Goal: Information Seeking & Learning: Check status

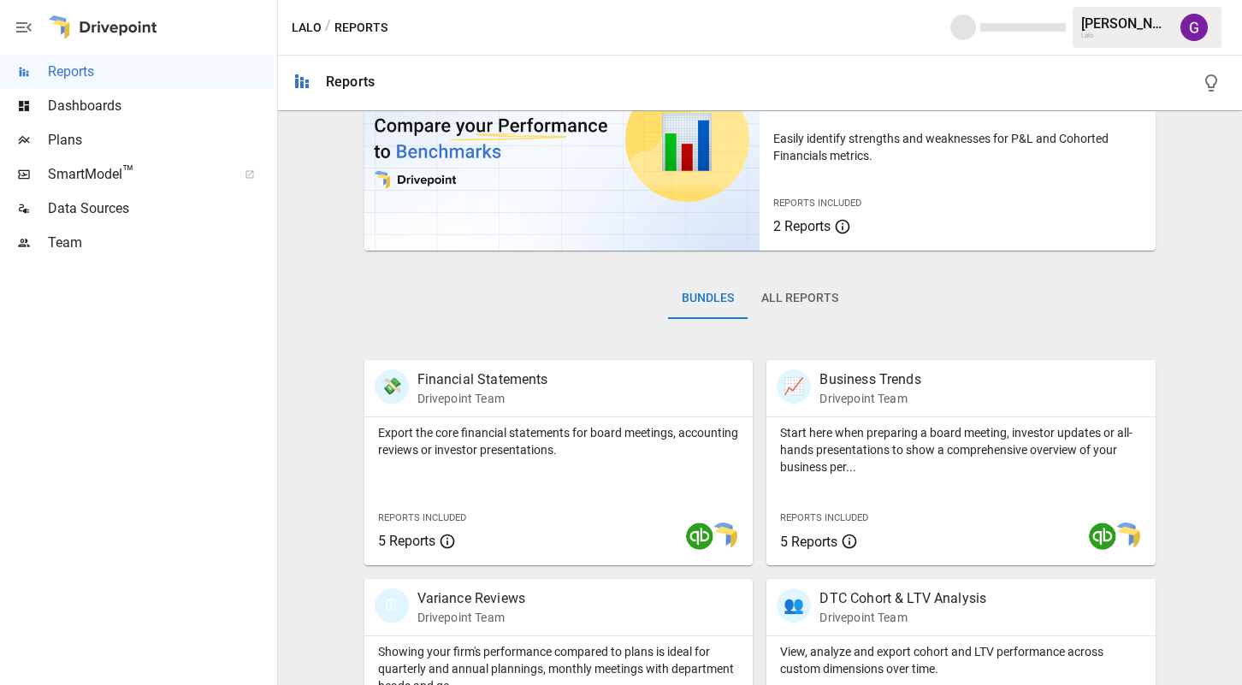
scroll to position [98, 0]
click at [477, 382] on p "Financial Statements" at bounding box center [482, 379] width 131 height 21
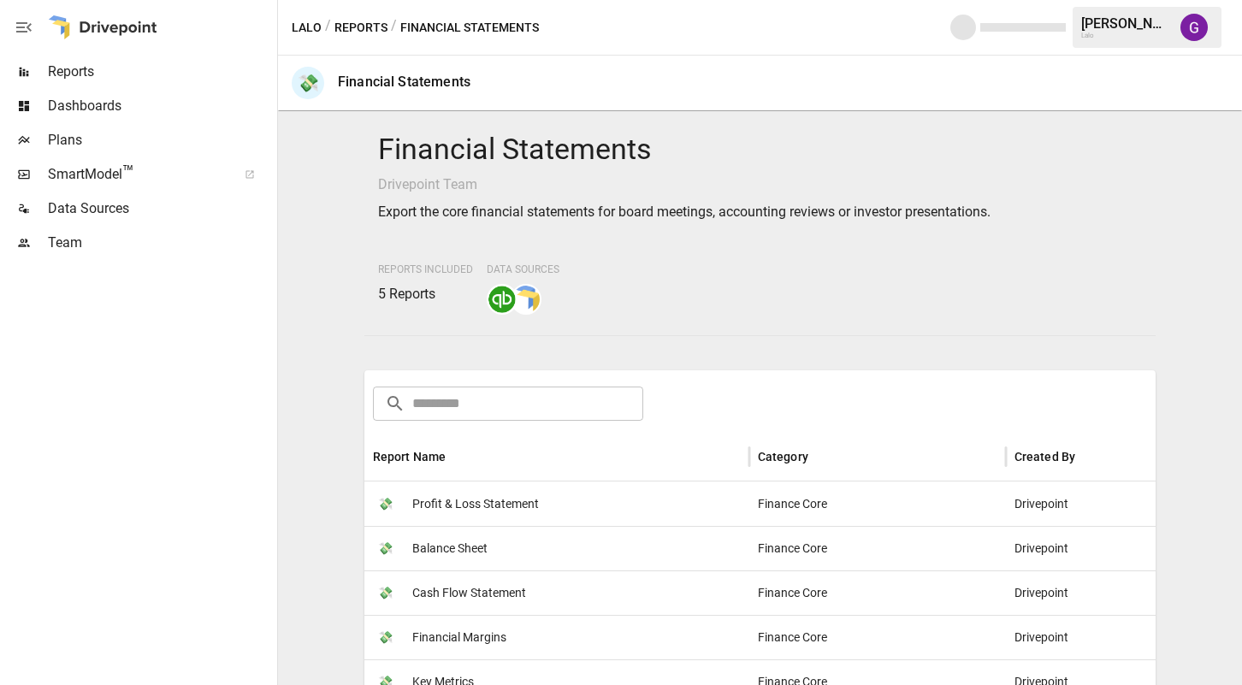
click at [475, 501] on span "Profit & Loss Statement" at bounding box center [475, 504] width 127 height 44
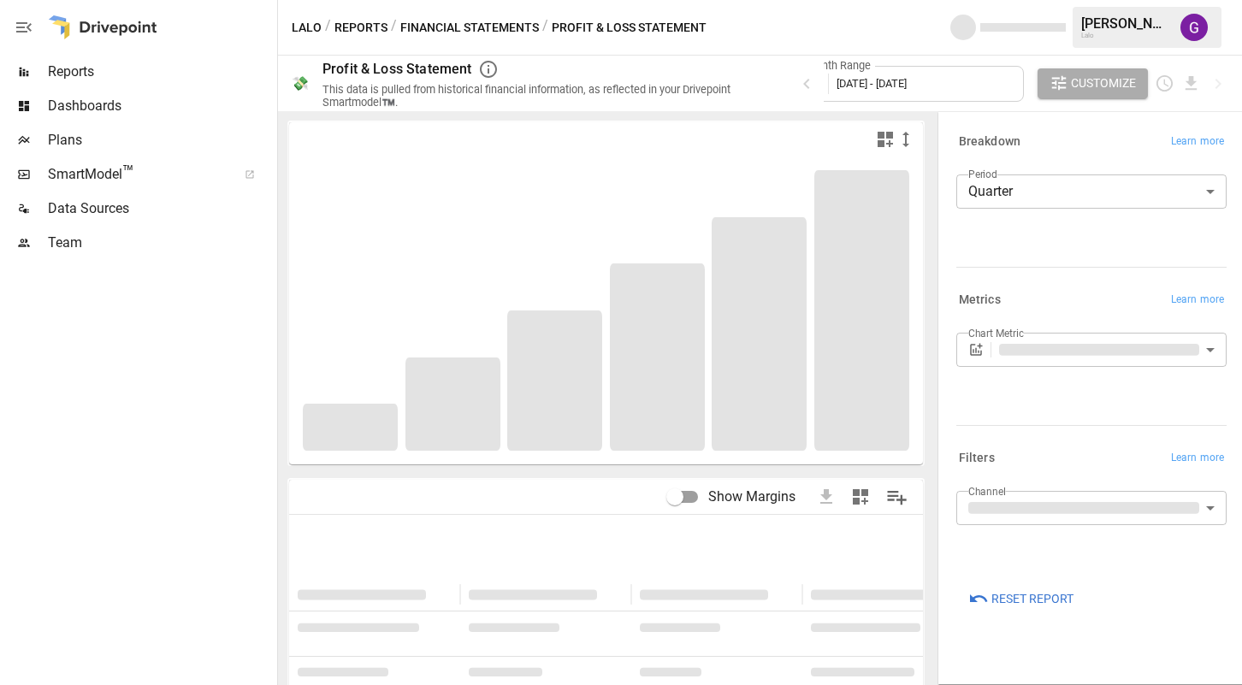
click at [1009, 0] on body "**********" at bounding box center [621, 0] width 1242 height 0
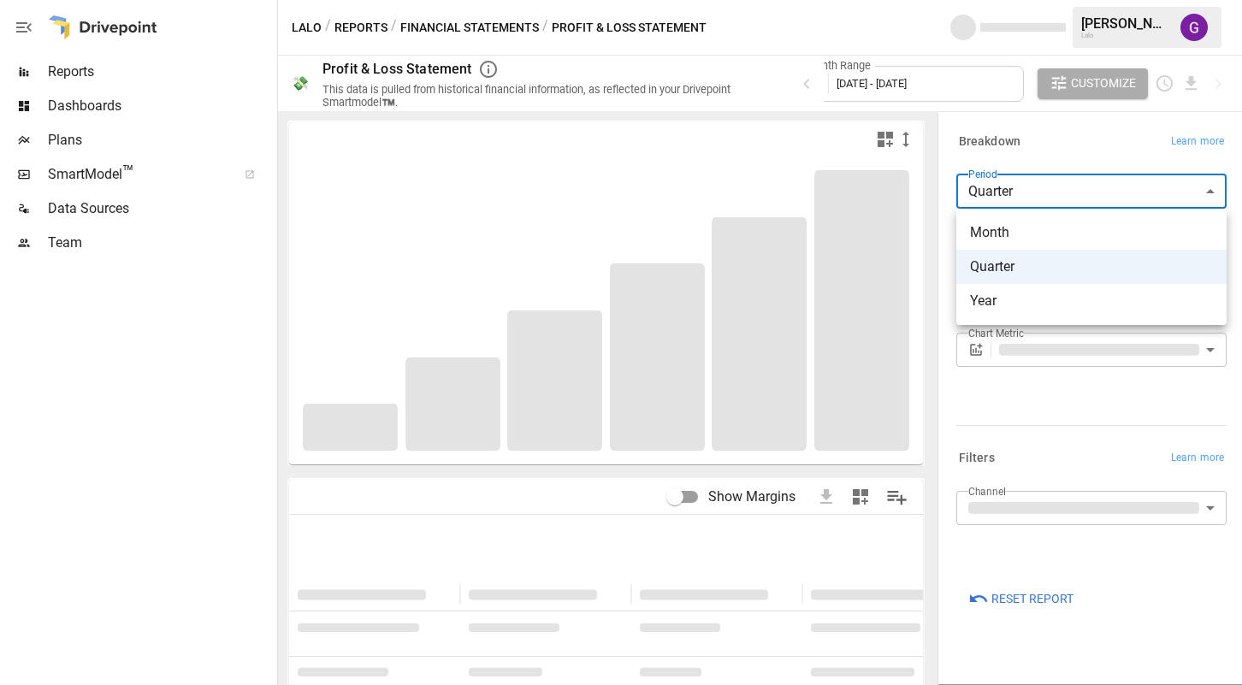
click at [1007, 228] on span "Month" at bounding box center [1091, 232] width 243 height 21
type input "*****"
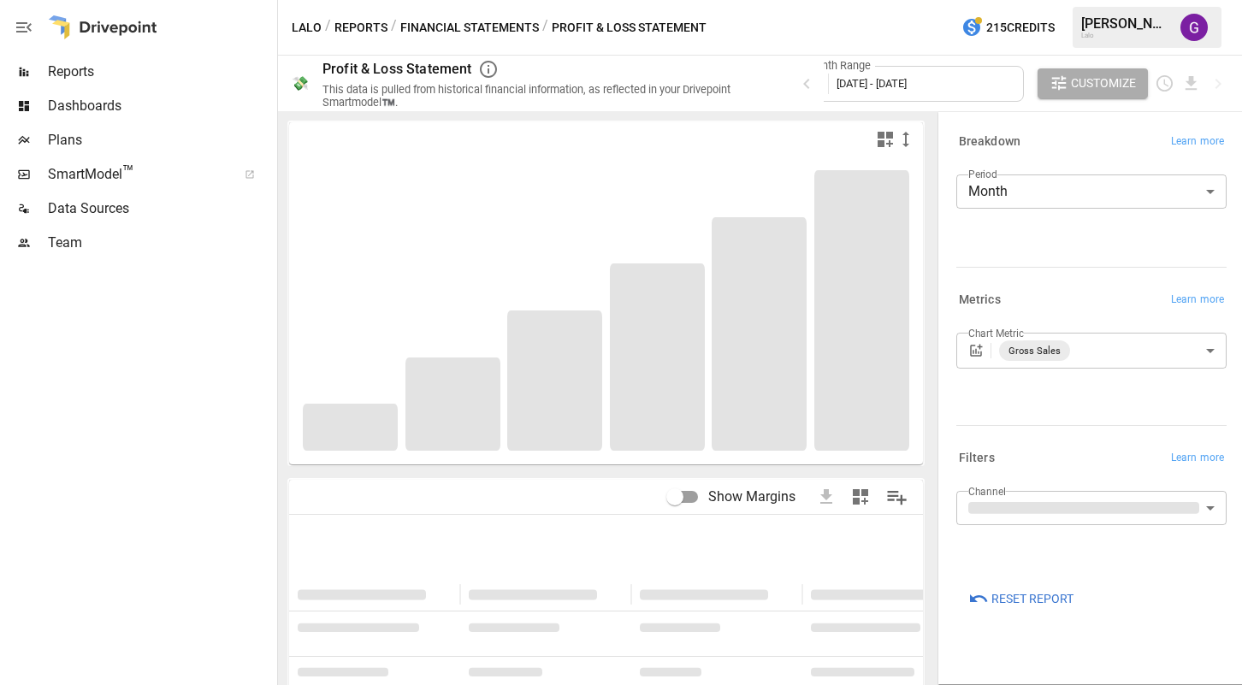
click at [873, 80] on span "January 2023 - December 2025" at bounding box center [872, 83] width 70 height 13
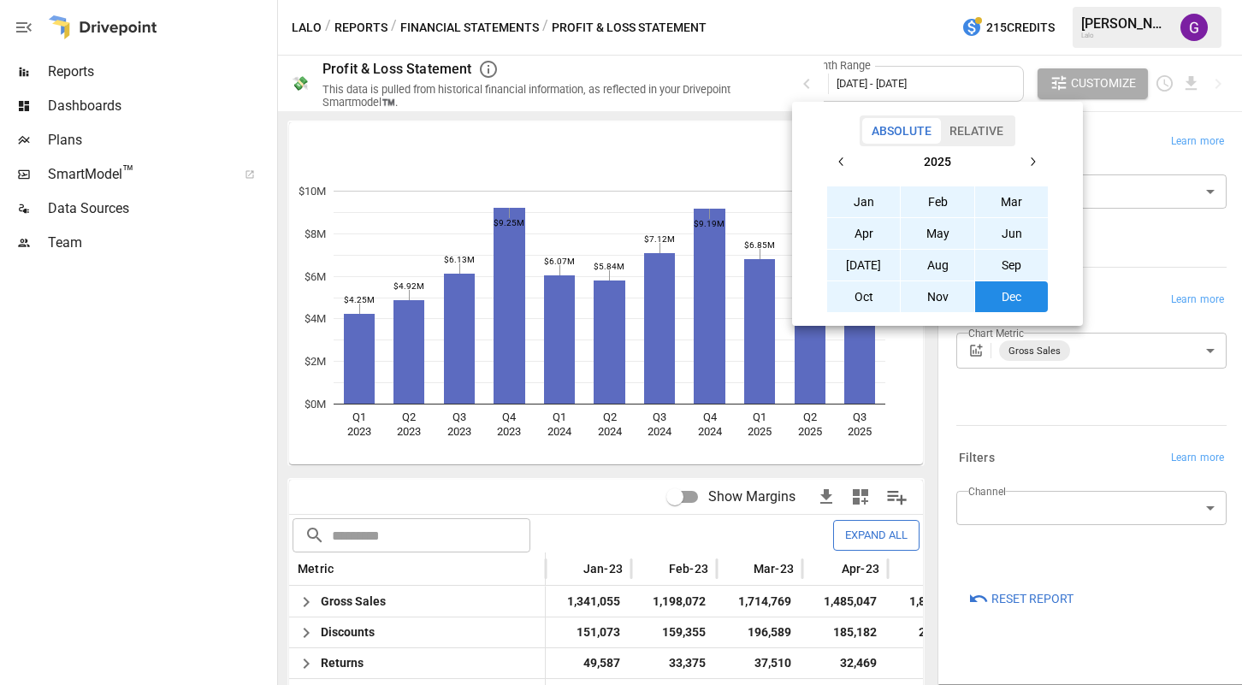
click at [871, 204] on button "Jan" at bounding box center [864, 201] width 74 height 31
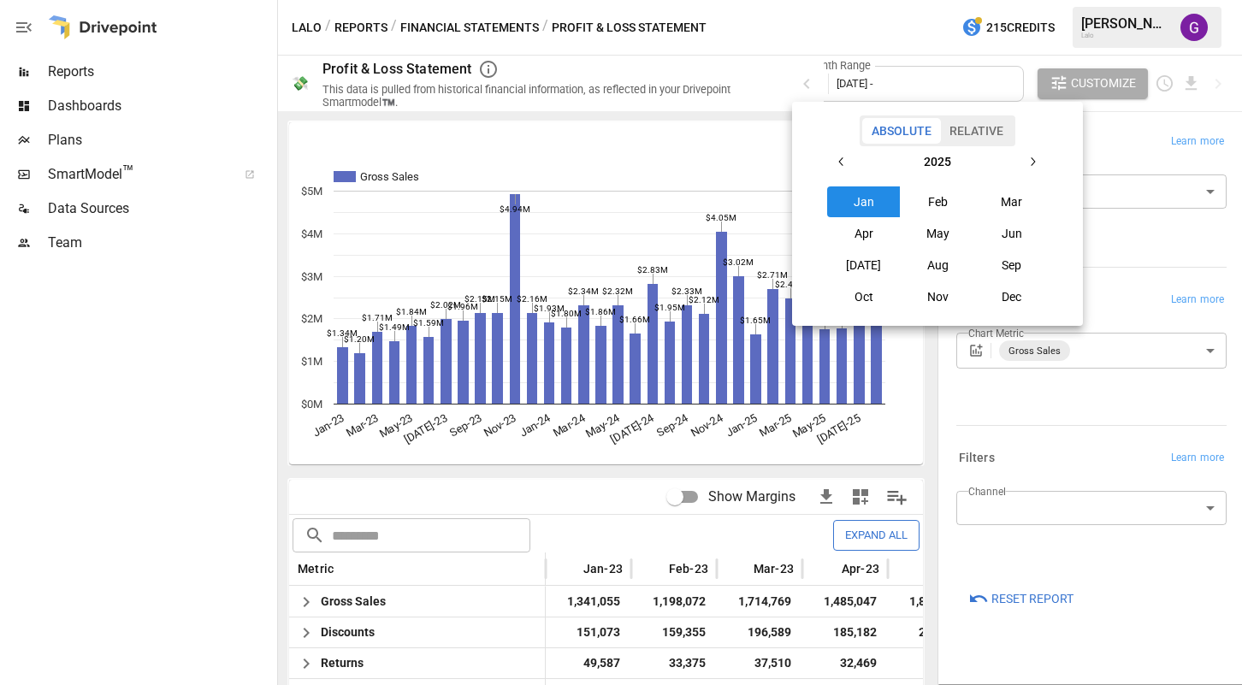
click at [786, 78] on div at bounding box center [621, 342] width 1242 height 685
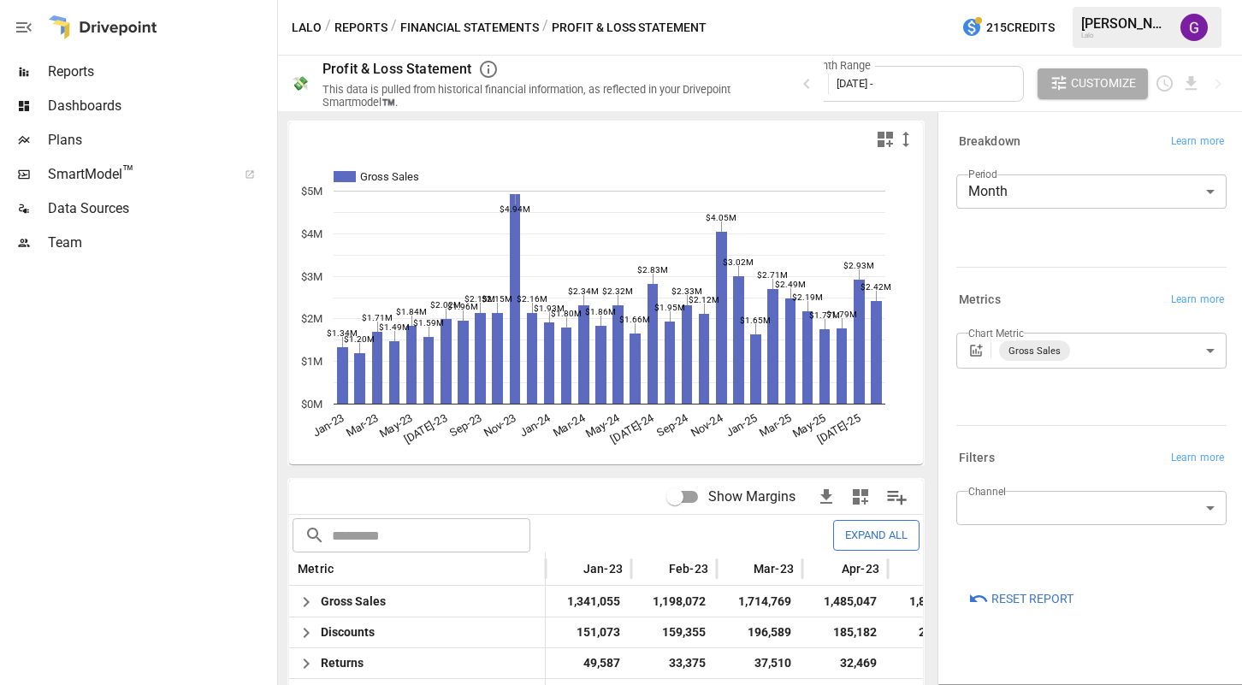
click at [944, 92] on div "Month Range January 2025 -" at bounding box center [908, 84] width 231 height 36
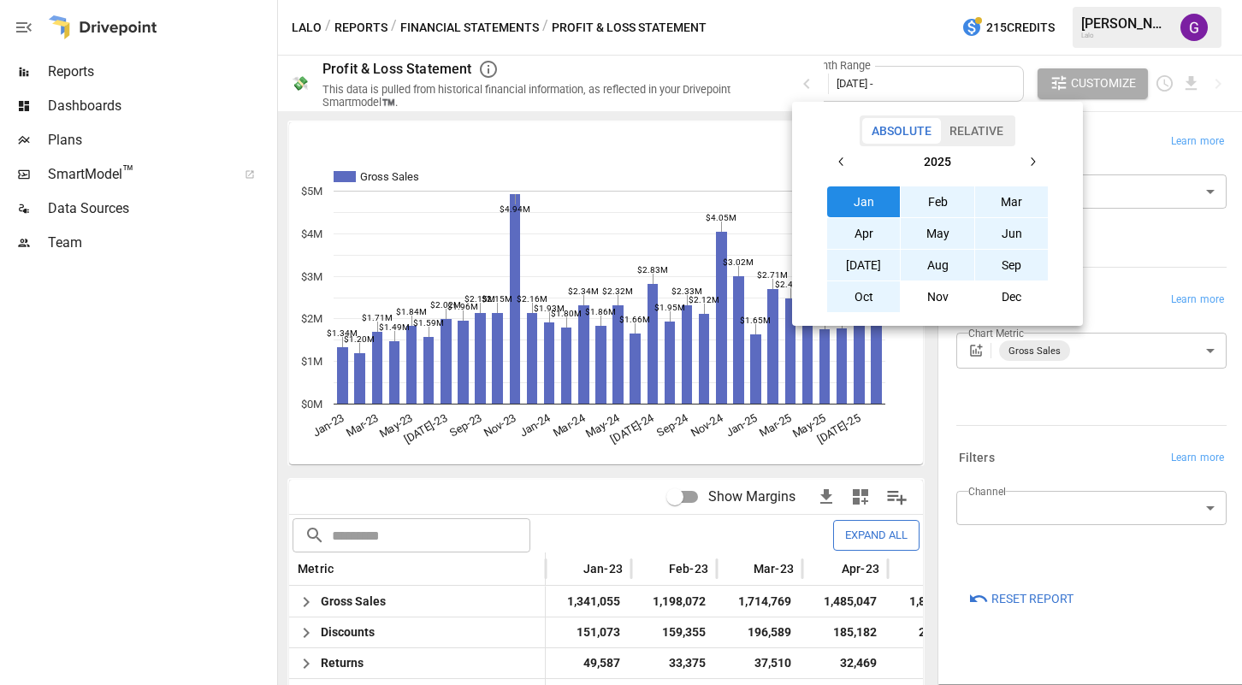
click at [867, 295] on button "Oct" at bounding box center [864, 296] width 74 height 31
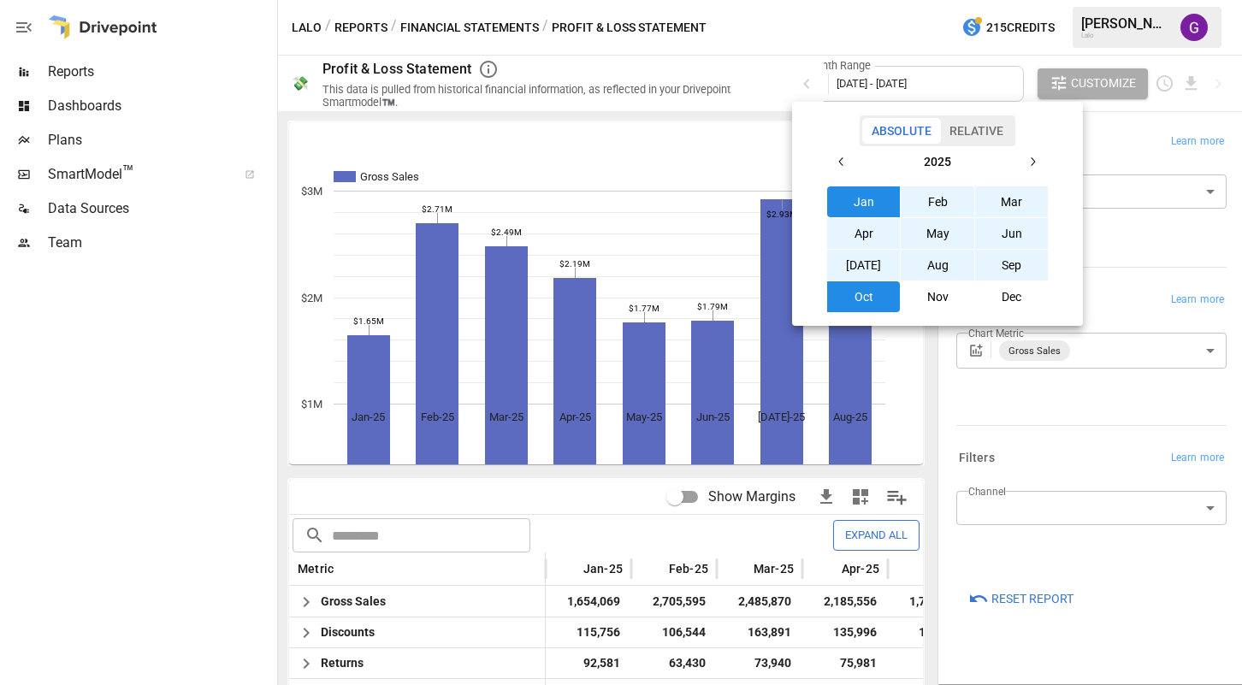
click at [826, 30] on div at bounding box center [621, 342] width 1242 height 685
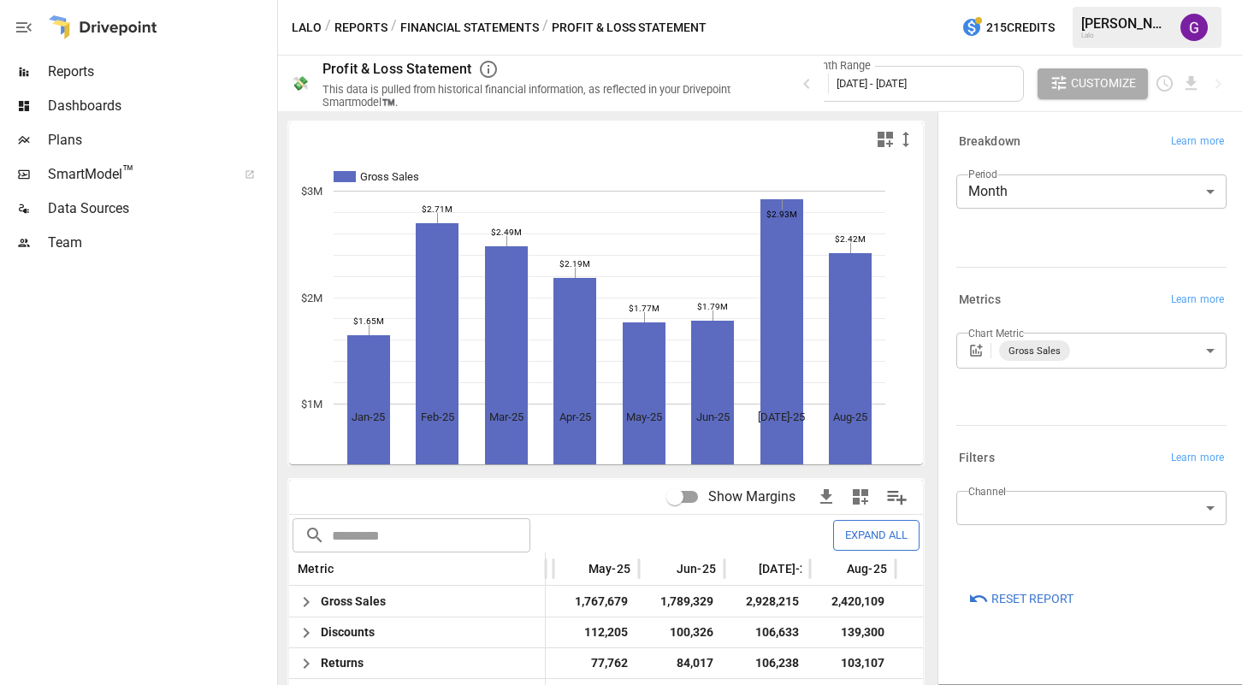
click at [82, 68] on span "Reports" at bounding box center [161, 72] width 226 height 21
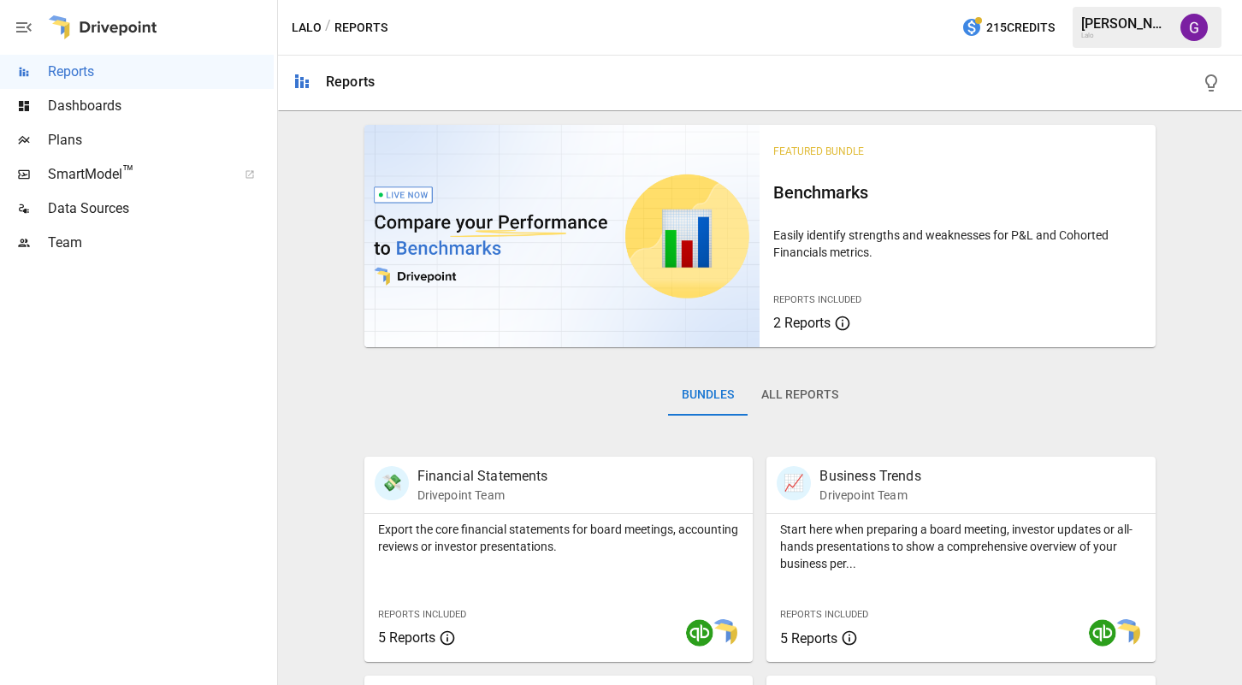
click at [86, 145] on span "Plans" at bounding box center [161, 140] width 226 height 21
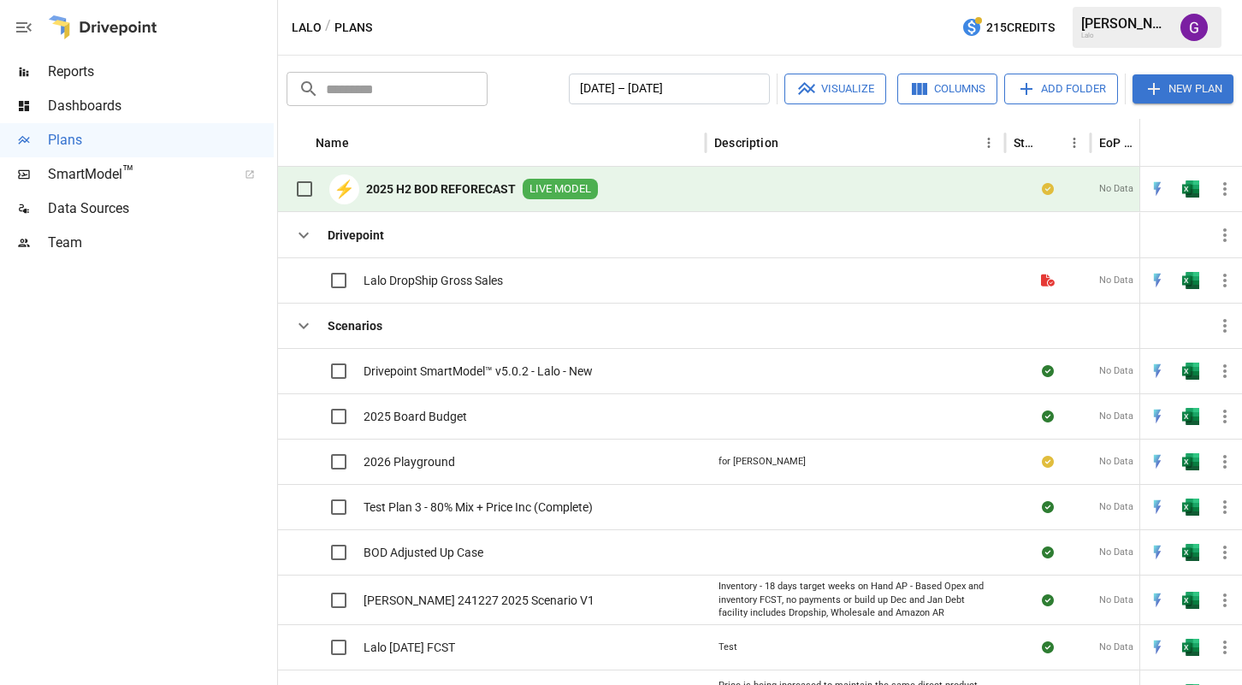
click at [449, 194] on b "2025 H2 BOD REFORECAST" at bounding box center [441, 189] width 150 height 17
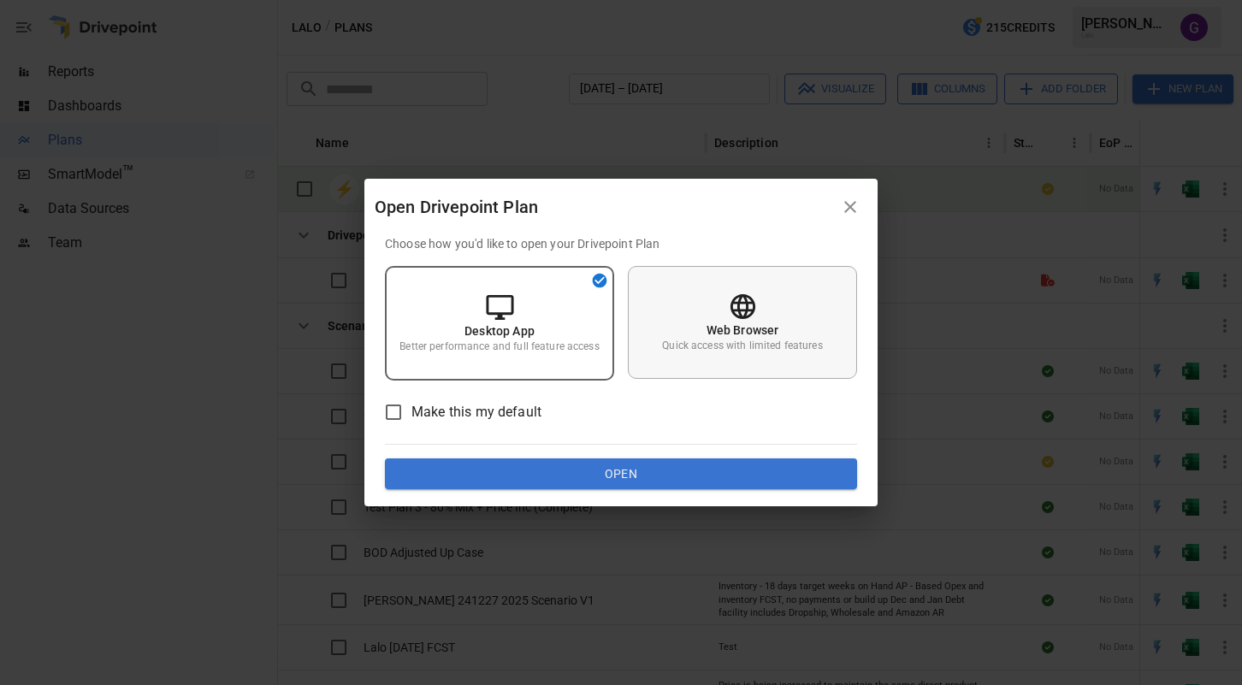
click at [760, 299] on div "Web Browser Quick access with limited features" at bounding box center [742, 322] width 229 height 113
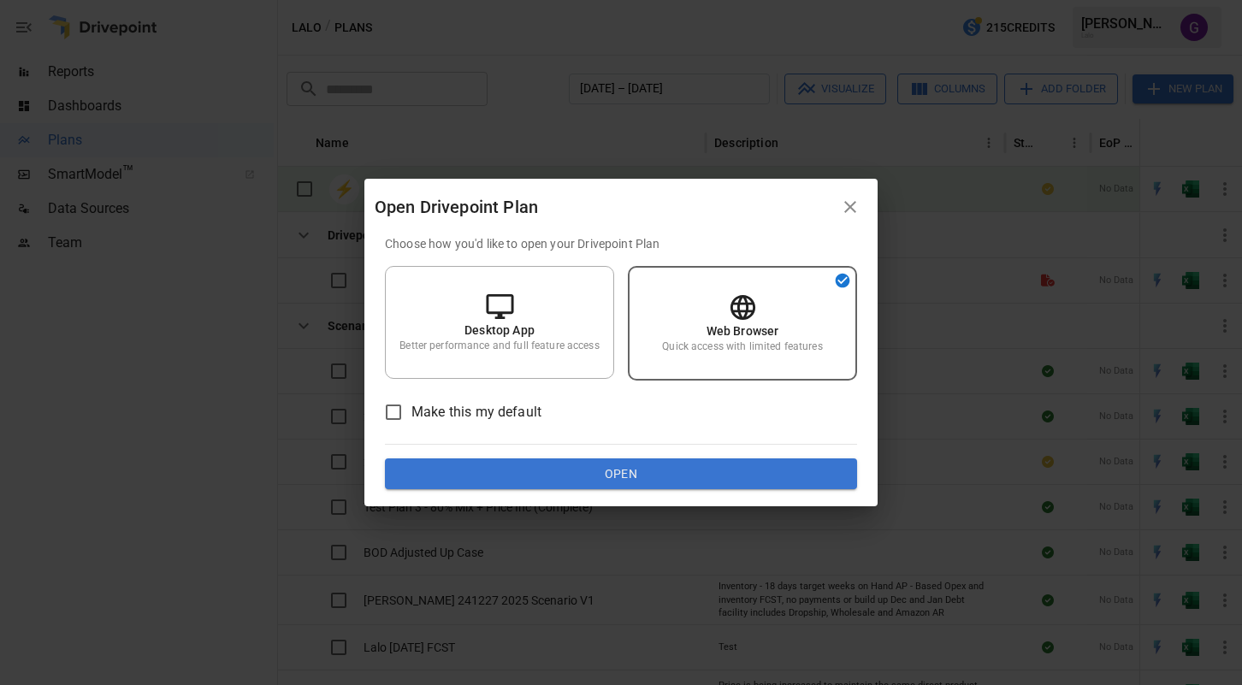
click at [607, 484] on button "Open" at bounding box center [621, 474] width 472 height 31
